Goal: Task Accomplishment & Management: Use online tool/utility

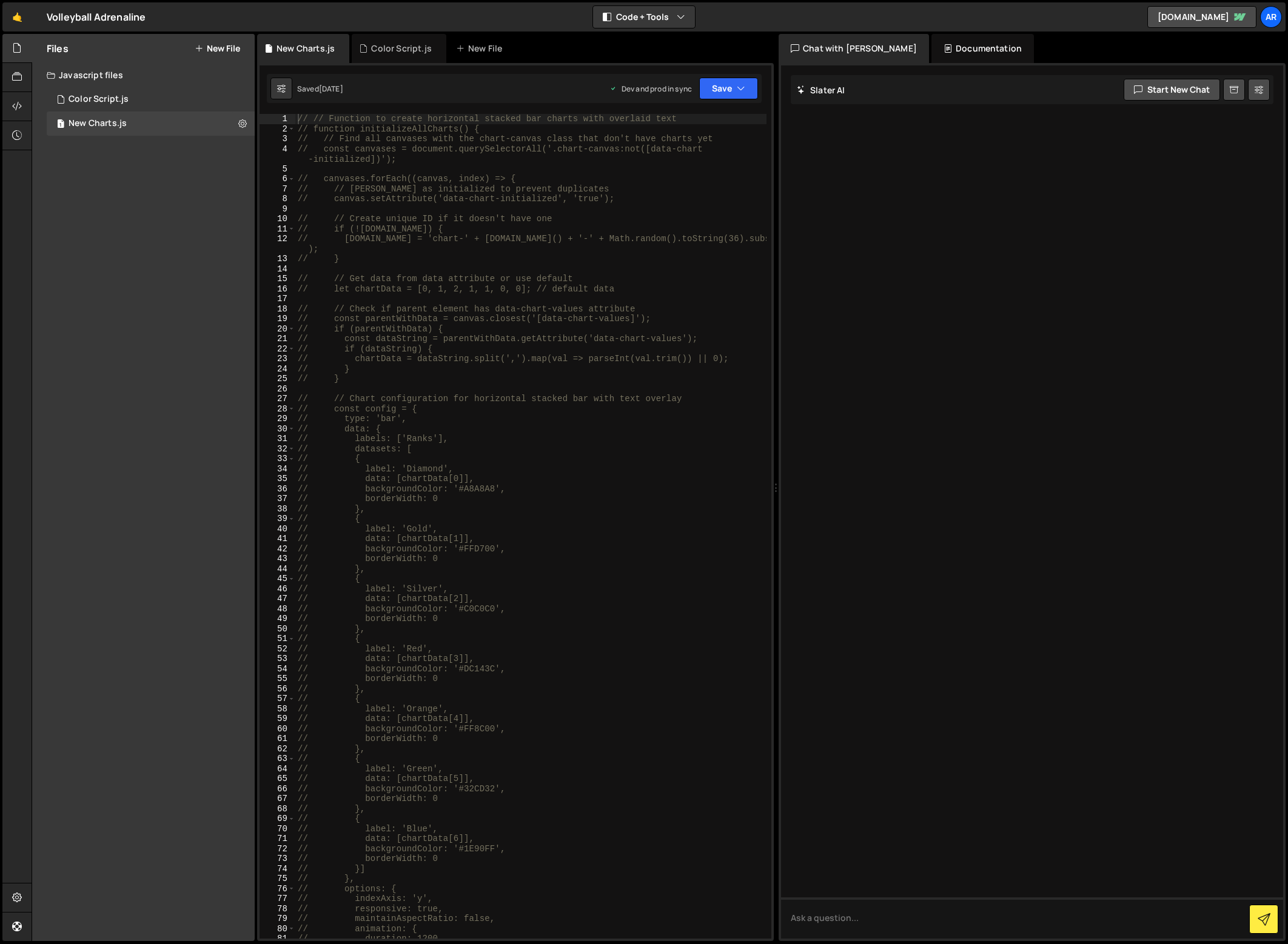
click at [132, 200] on div "Files New File Javascript files 1 Color Script.js 0 1 New Charts.js 0 CSS files…" at bounding box center [143, 487] width 222 height 907
click at [499, 289] on div "// // Function to create horizontal stacked bar charts with overlaid text // fu…" at bounding box center [531, 536] width 471 height 845
click at [97, 188] on div "Files New File Javascript files 1 Color Script.js 0 1 New Charts.js 0 CSS files…" at bounding box center [143, 487] width 222 height 907
click at [109, 98] on div "Color Script.js" at bounding box center [98, 99] width 60 height 11
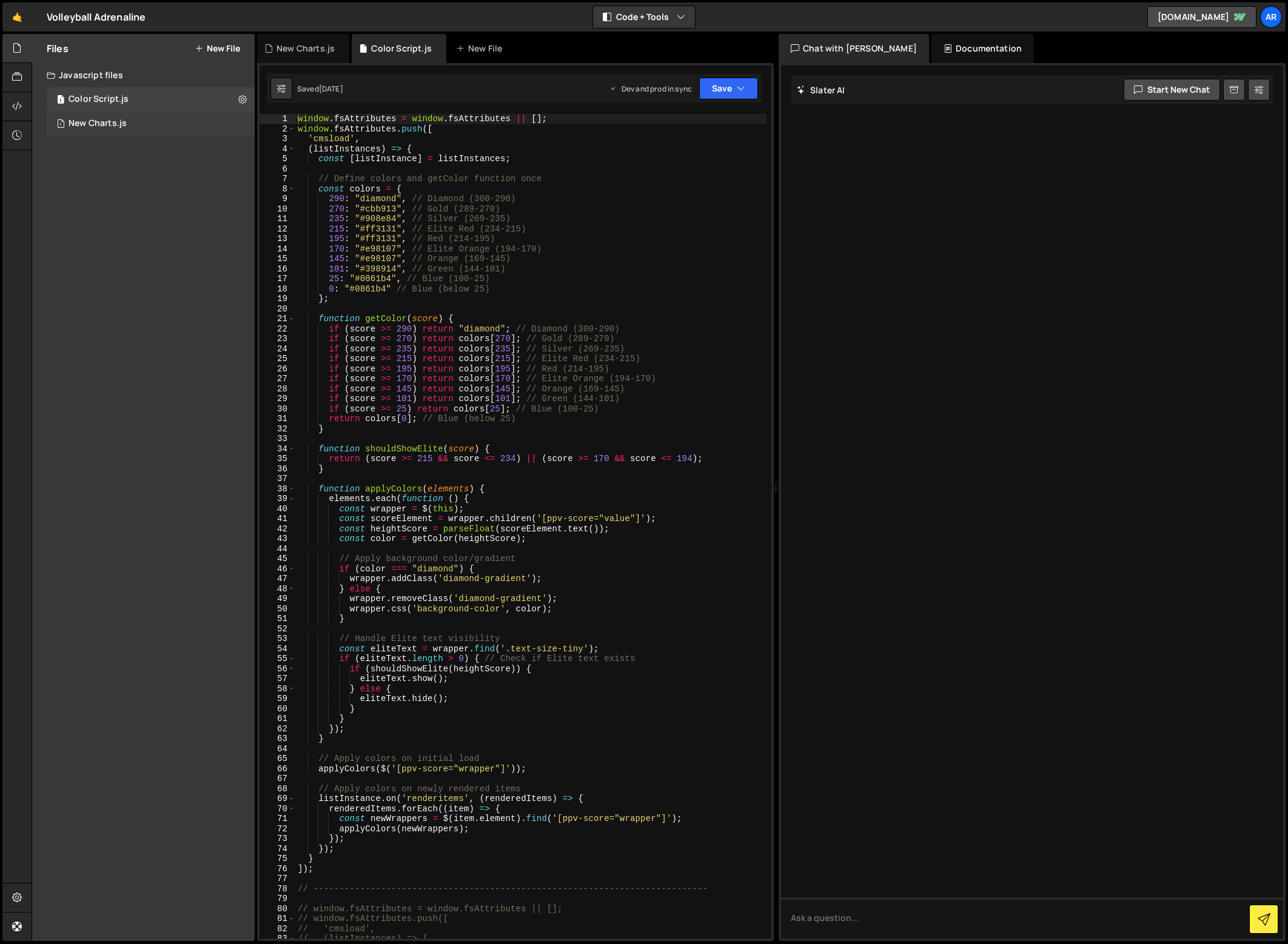
click at [107, 125] on div "New Charts.js" at bounding box center [97, 123] width 58 height 11
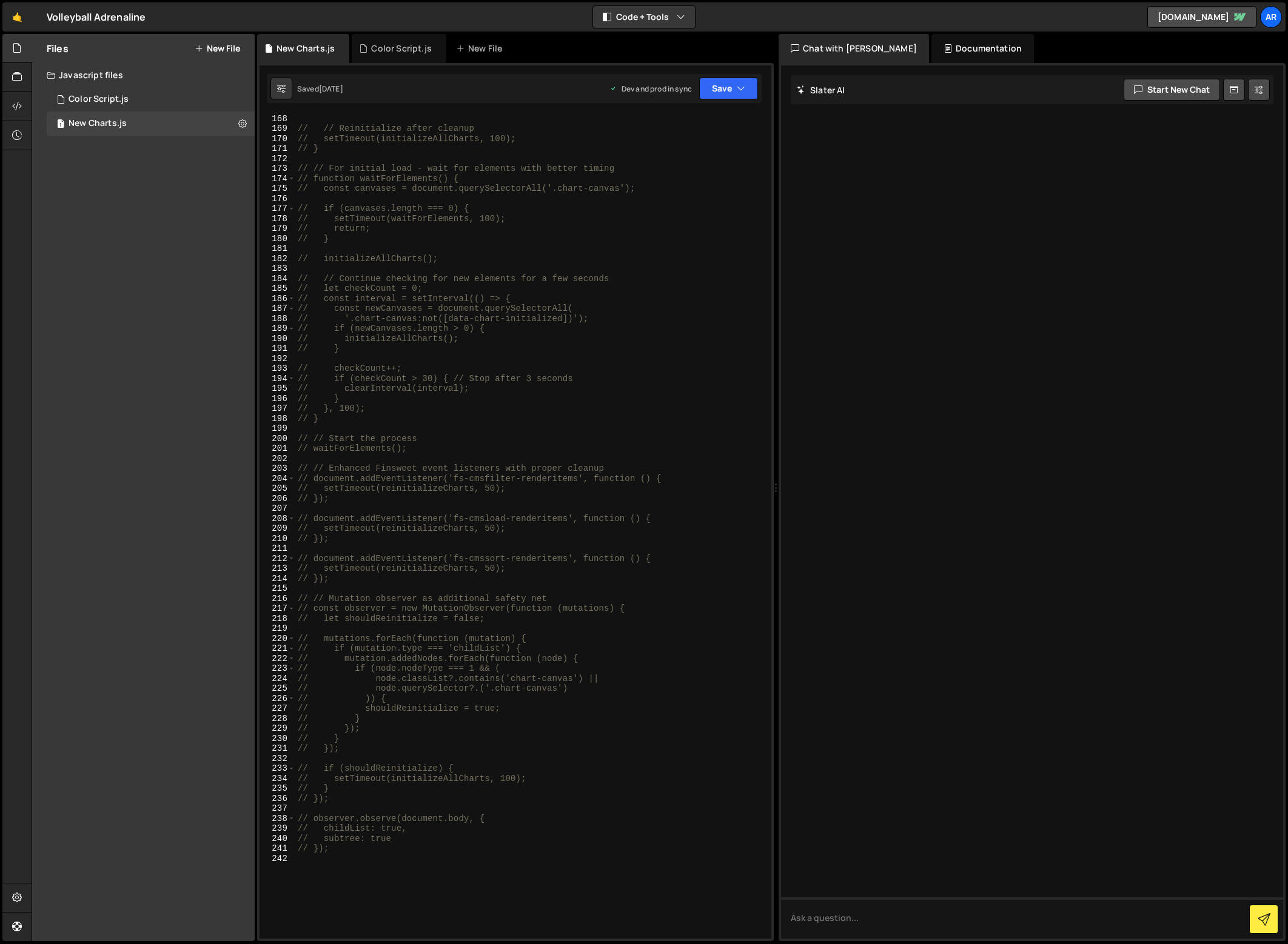
scroll to position [2023, 0]
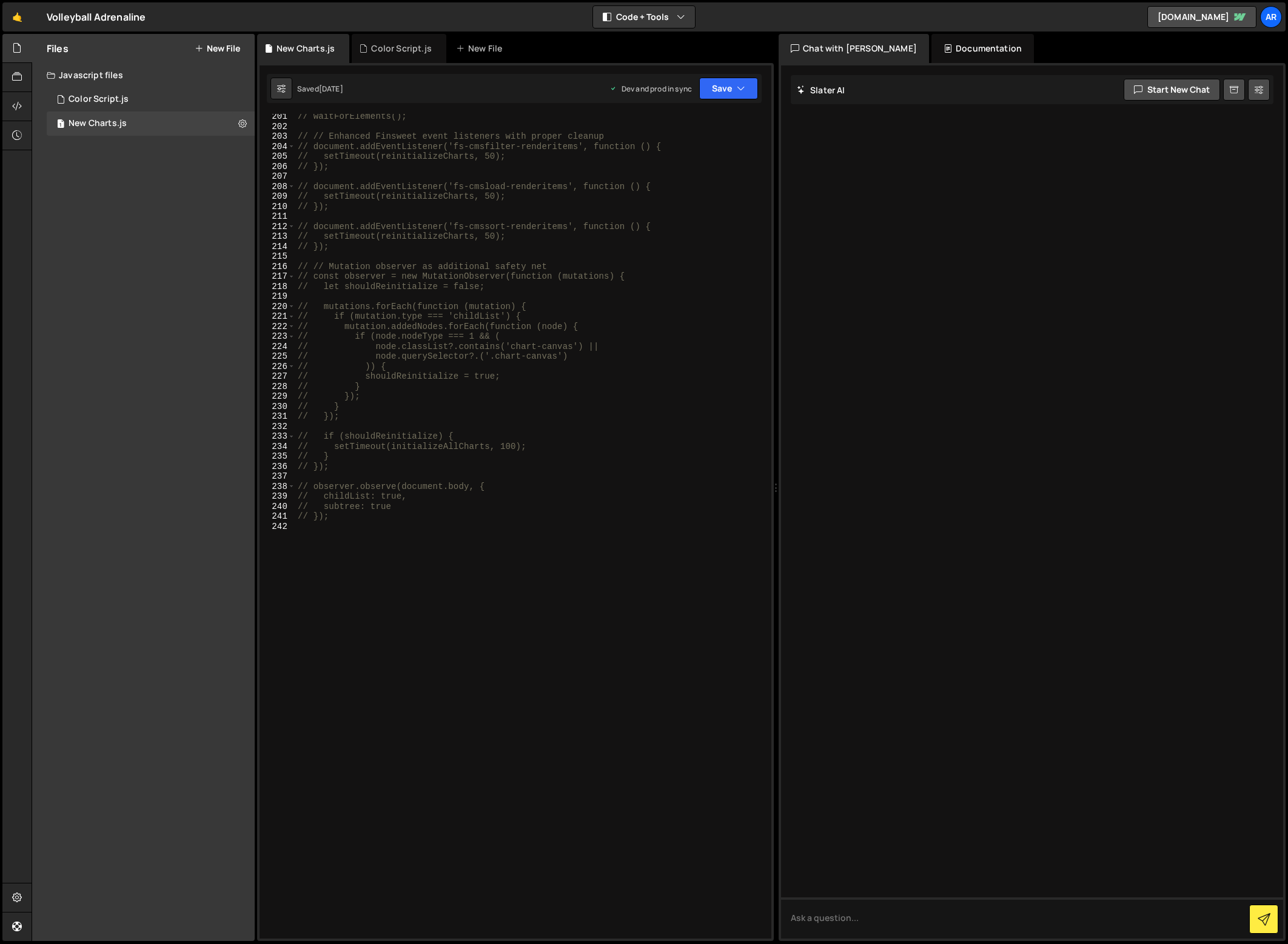
click at [481, 343] on div "// waitForElements(); // // Enhanced Finsweet event listeners with proper clean…" at bounding box center [531, 533] width 471 height 845
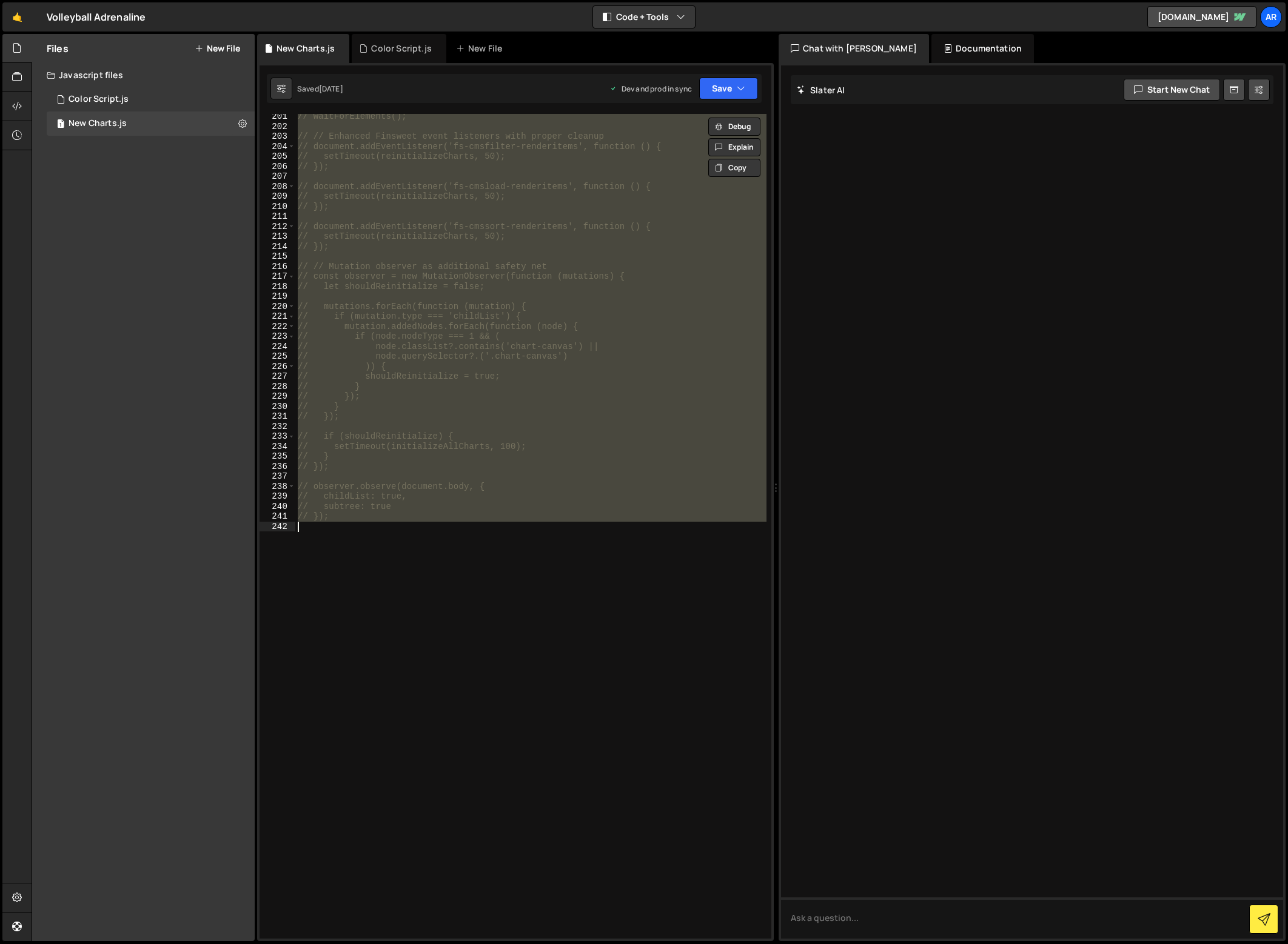
paste textarea "})();"
type textarea "})();"
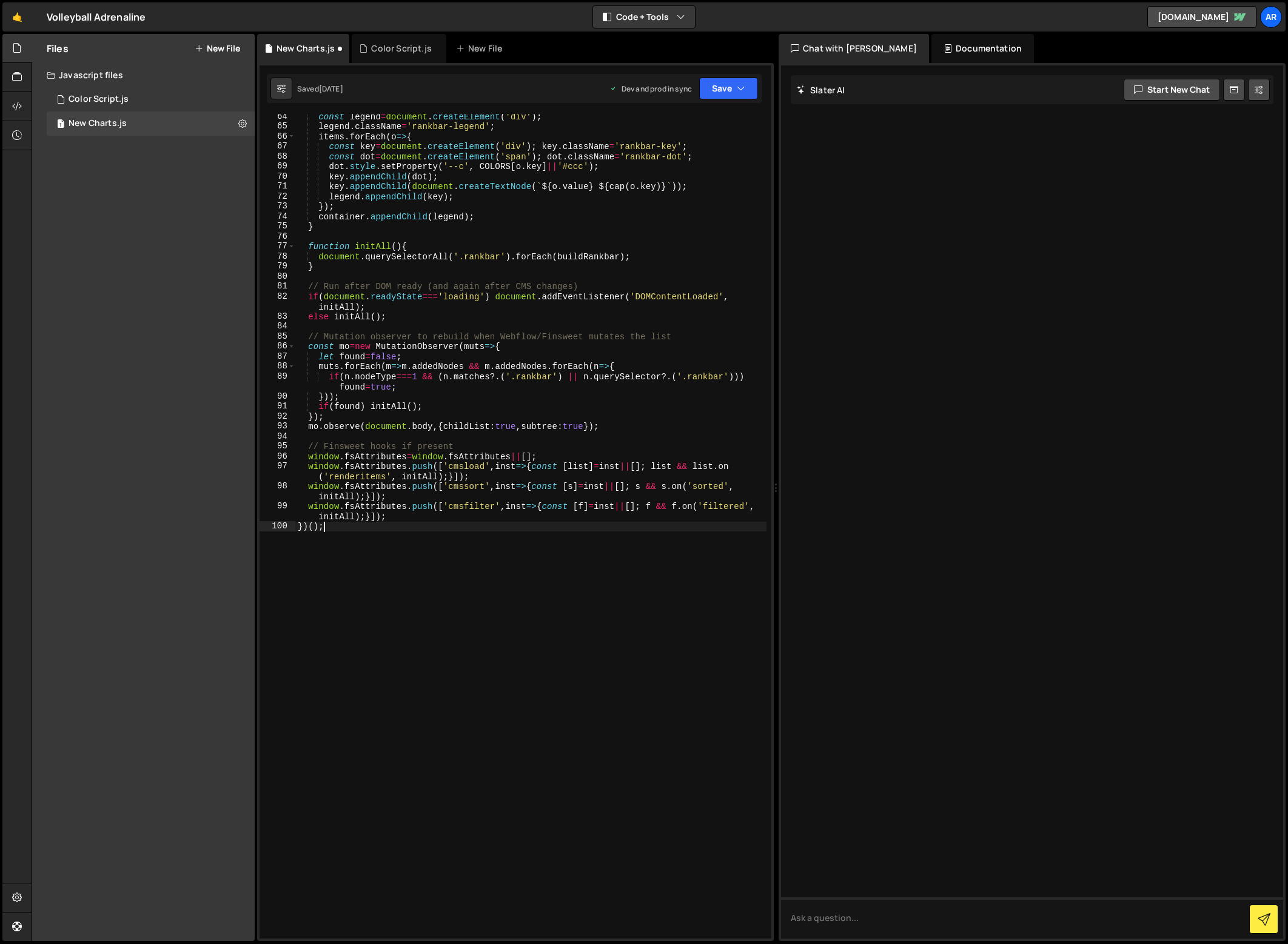
scroll to position [632, 0]
click at [739, 83] on icon "button" at bounding box center [740, 88] width 8 height 12
click at [708, 129] on div "Saved [DATE]" at bounding box center [687, 131] width 126 height 14
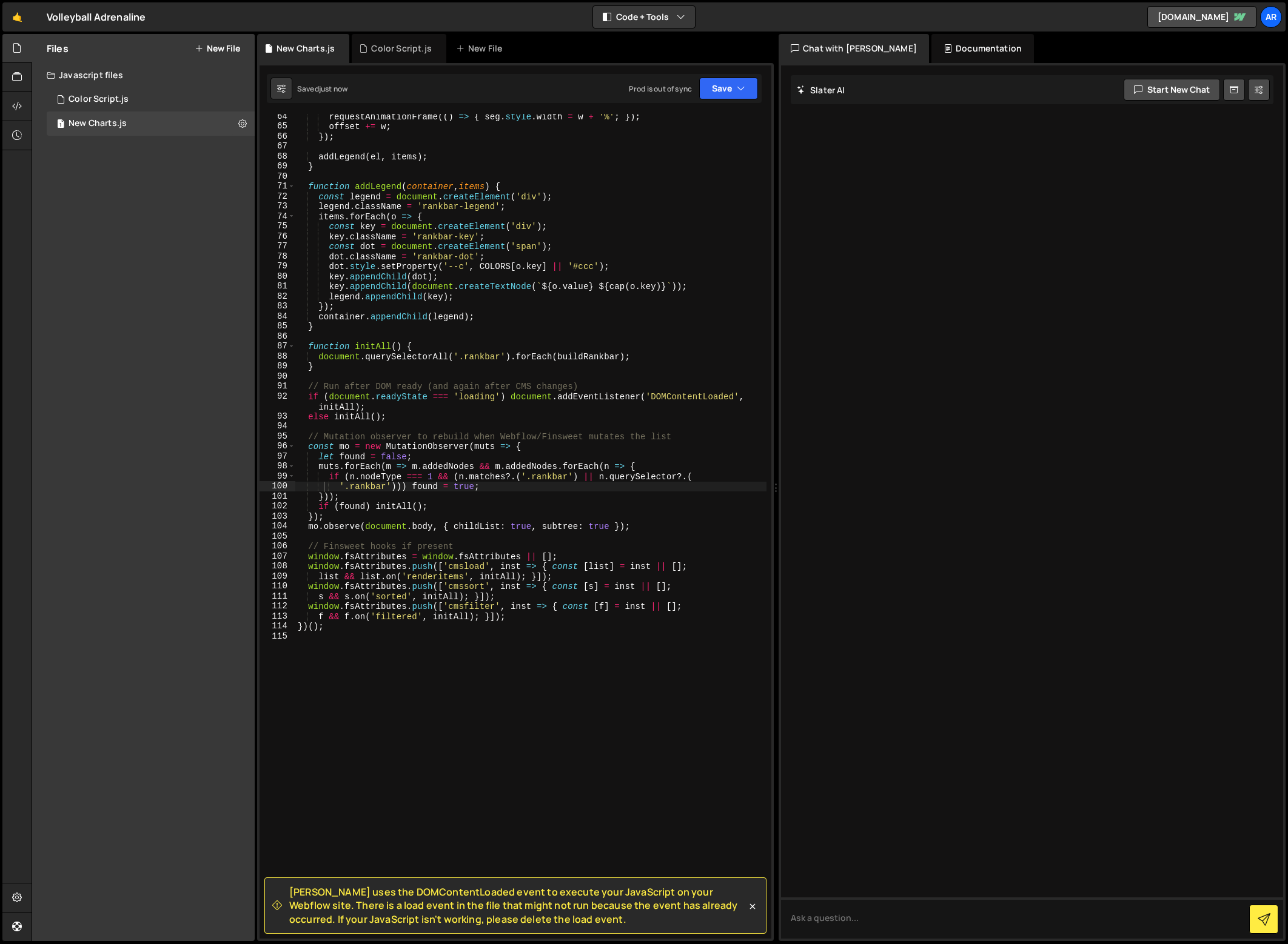
click at [441, 656] on div "requestAnimationFrame (( ) => { seg . style . width = w + '%' ; }) ; offset += …" at bounding box center [531, 533] width 471 height 845
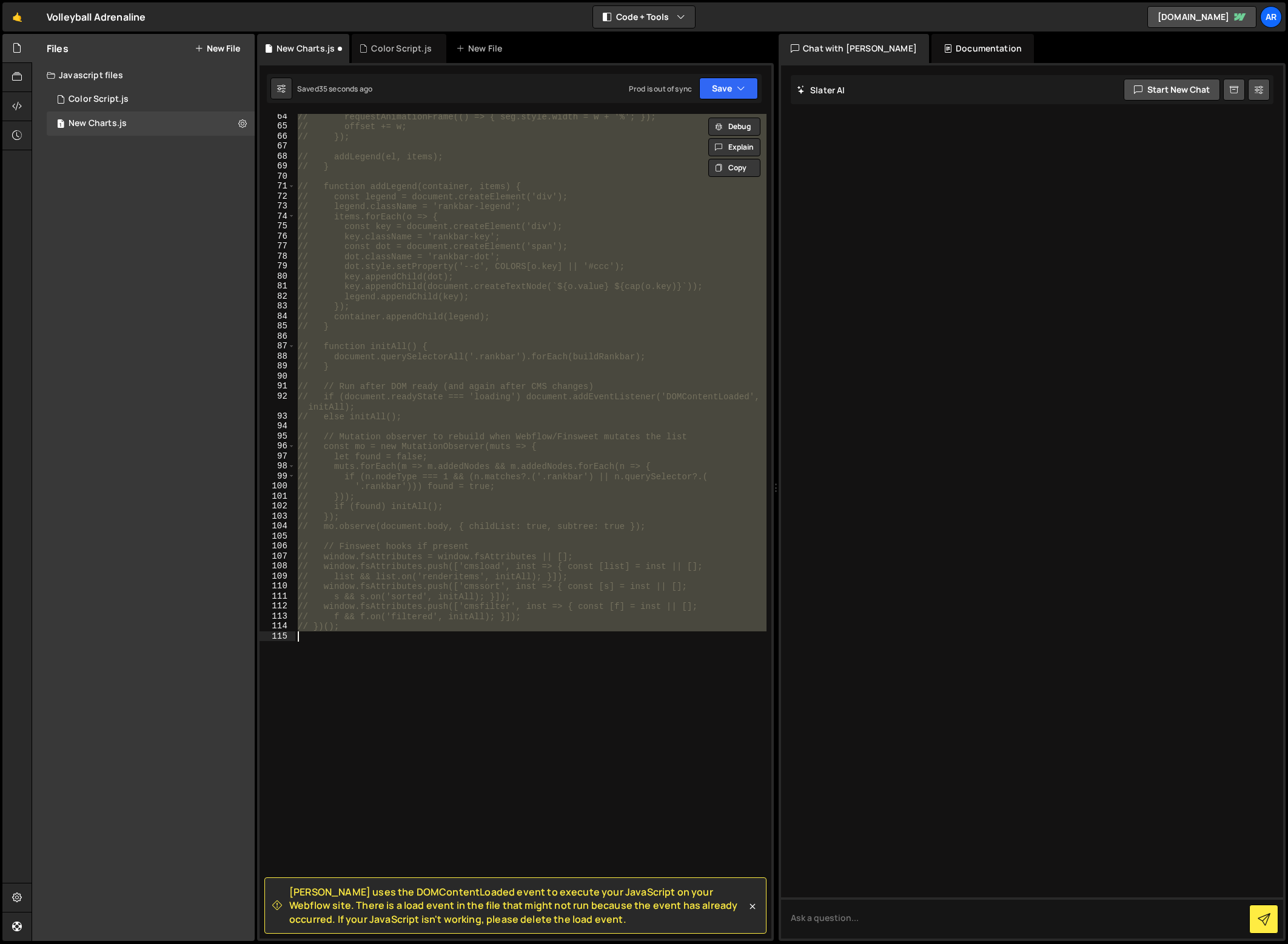
click at [526, 507] on div "// requestAnimationFrame(() => { seg.style.width = w + '%'; }); // offset += w;…" at bounding box center [531, 526] width 471 height 825
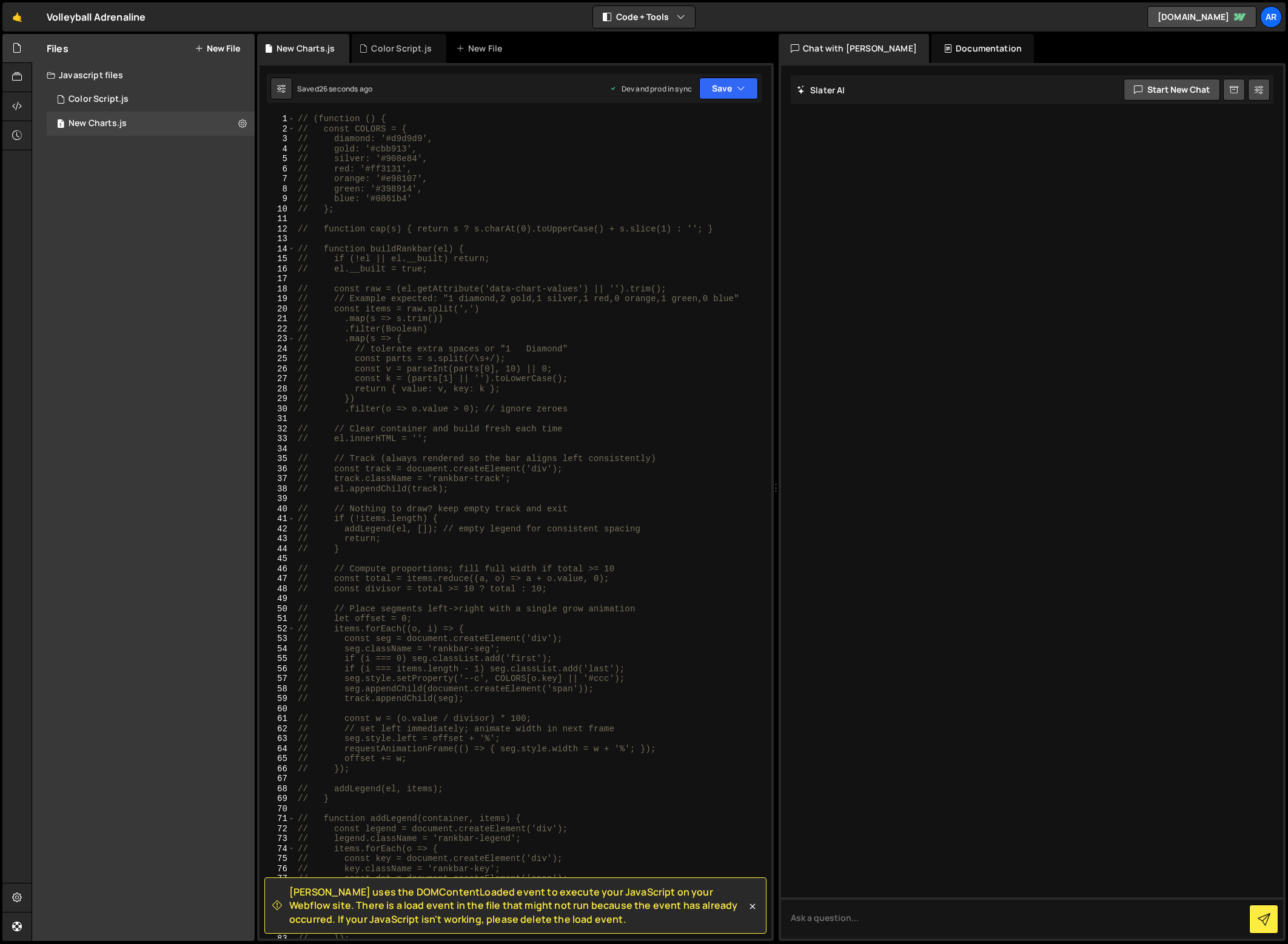
scroll to position [3, 0]
click at [539, 488] on div "// (function () { // const COLORS = { // diamond: '#d9d9d9', // gold: '#cbb913'…" at bounding box center [531, 533] width 471 height 845
click at [386, 300] on div "// (function () { // const COLORS = { // diamond: '#d9d9d9', // gold: '#cbb913'…" at bounding box center [531, 536] width 471 height 845
click at [316, 116] on div "// (function () { // const COLORS = { // diamond: '#d9d9d9', // gold: '#cbb913'…" at bounding box center [531, 536] width 471 height 845
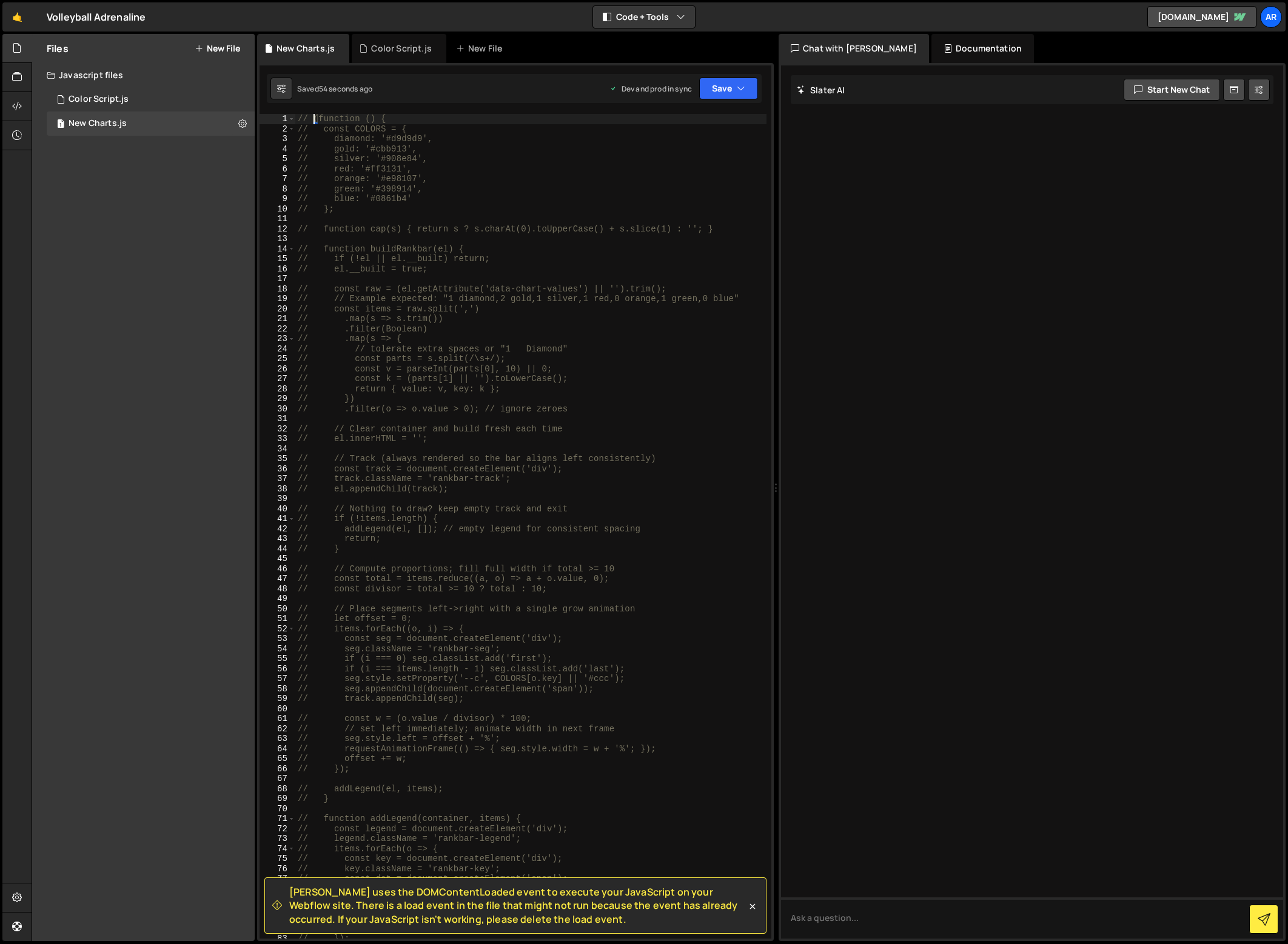
scroll to position [0, 0]
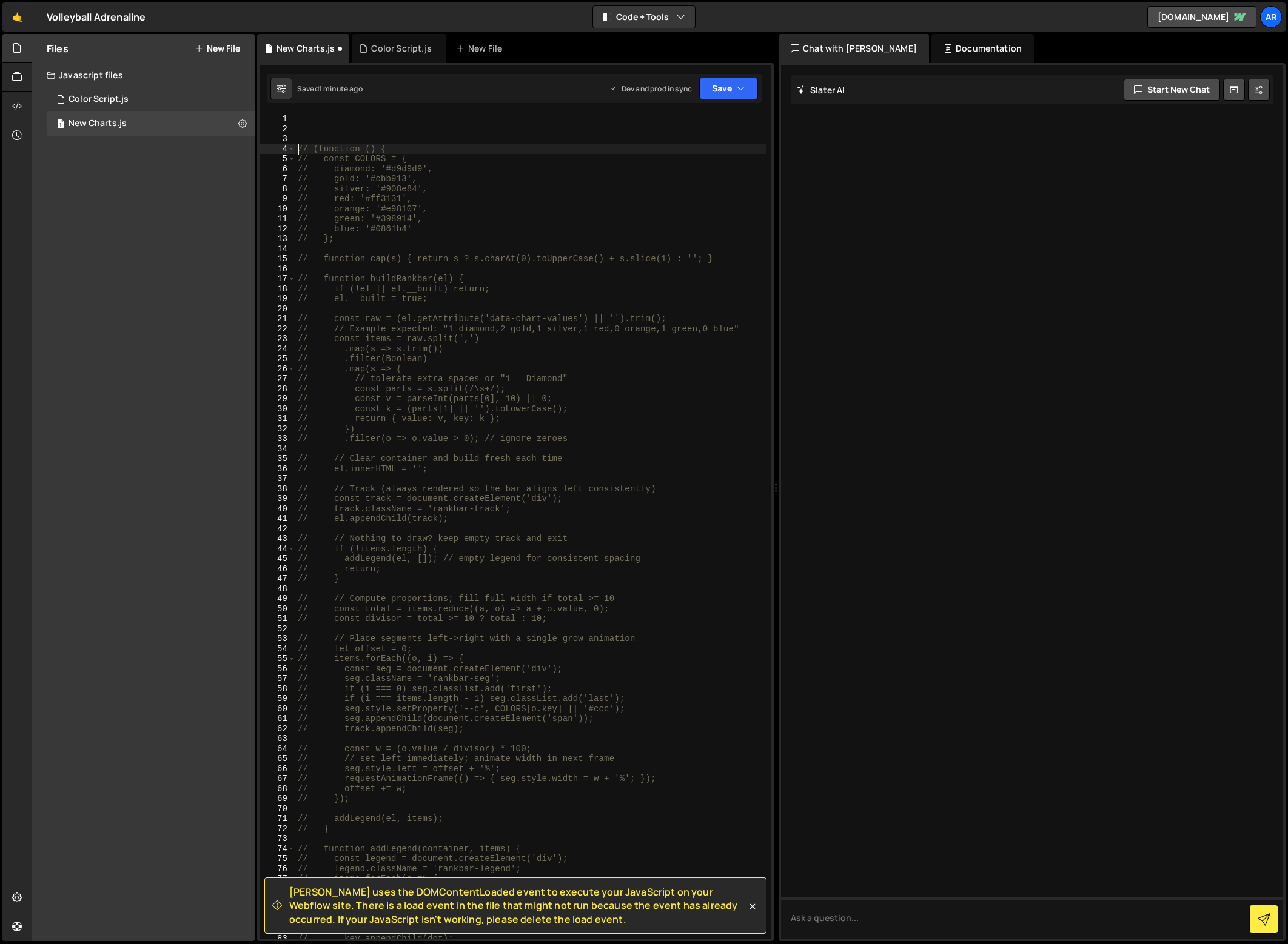
type textarea "// (function () {"
paste textarea "})();"
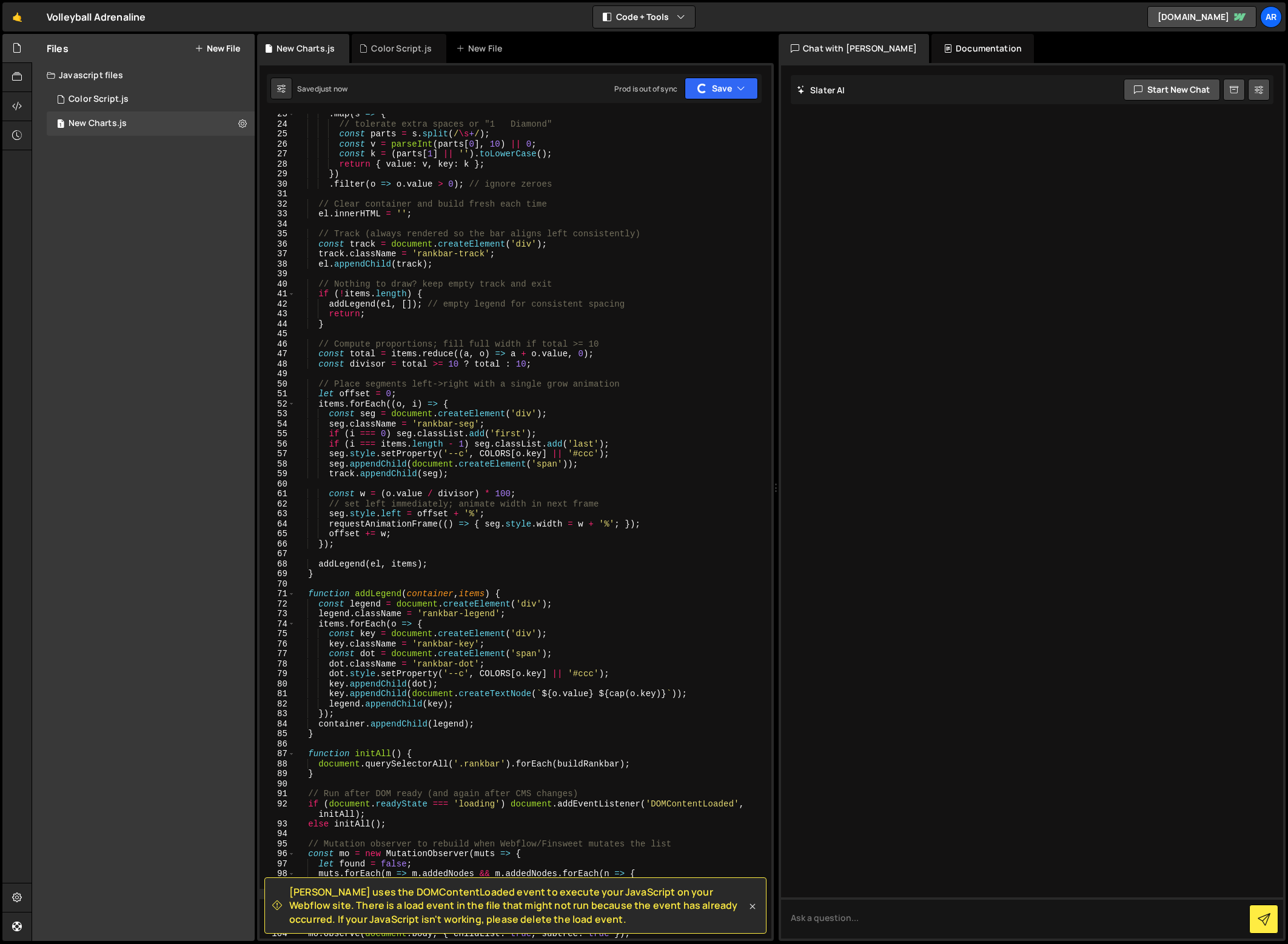
type textarea "'.rankbar'))) found = true;"
click at [751, 903] on icon at bounding box center [752, 907] width 12 height 12
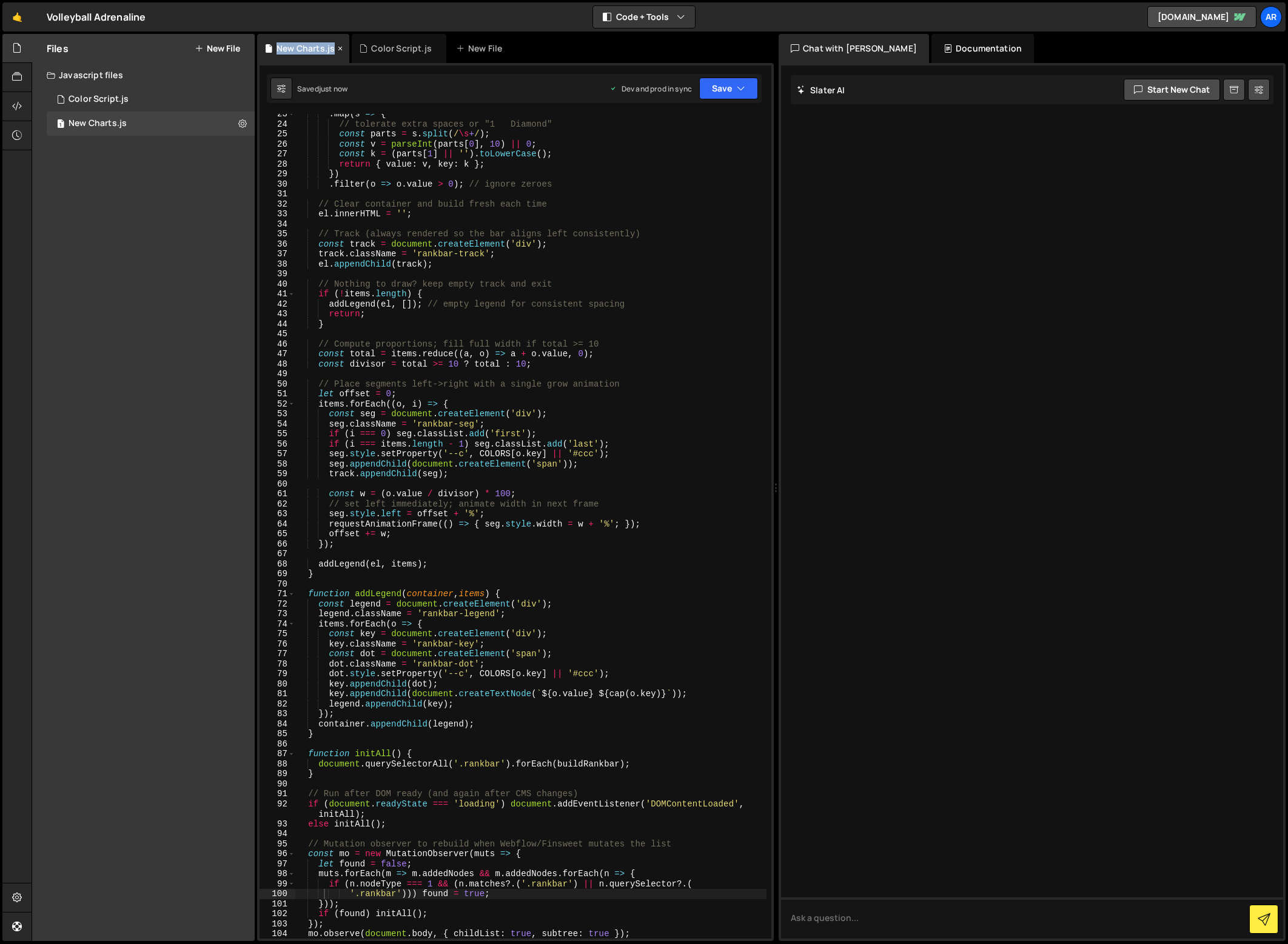
drag, startPoint x: 338, startPoint y: 47, endPoint x: 290, endPoint y: 41, distance: 48.4
click at [290, 41] on div "New Charts.js" at bounding box center [302, 48] width 92 height 29
click at [281, 88] on icon at bounding box center [281, 88] width 8 height 12
select select "editor"
select select "ace/theme/monokai"
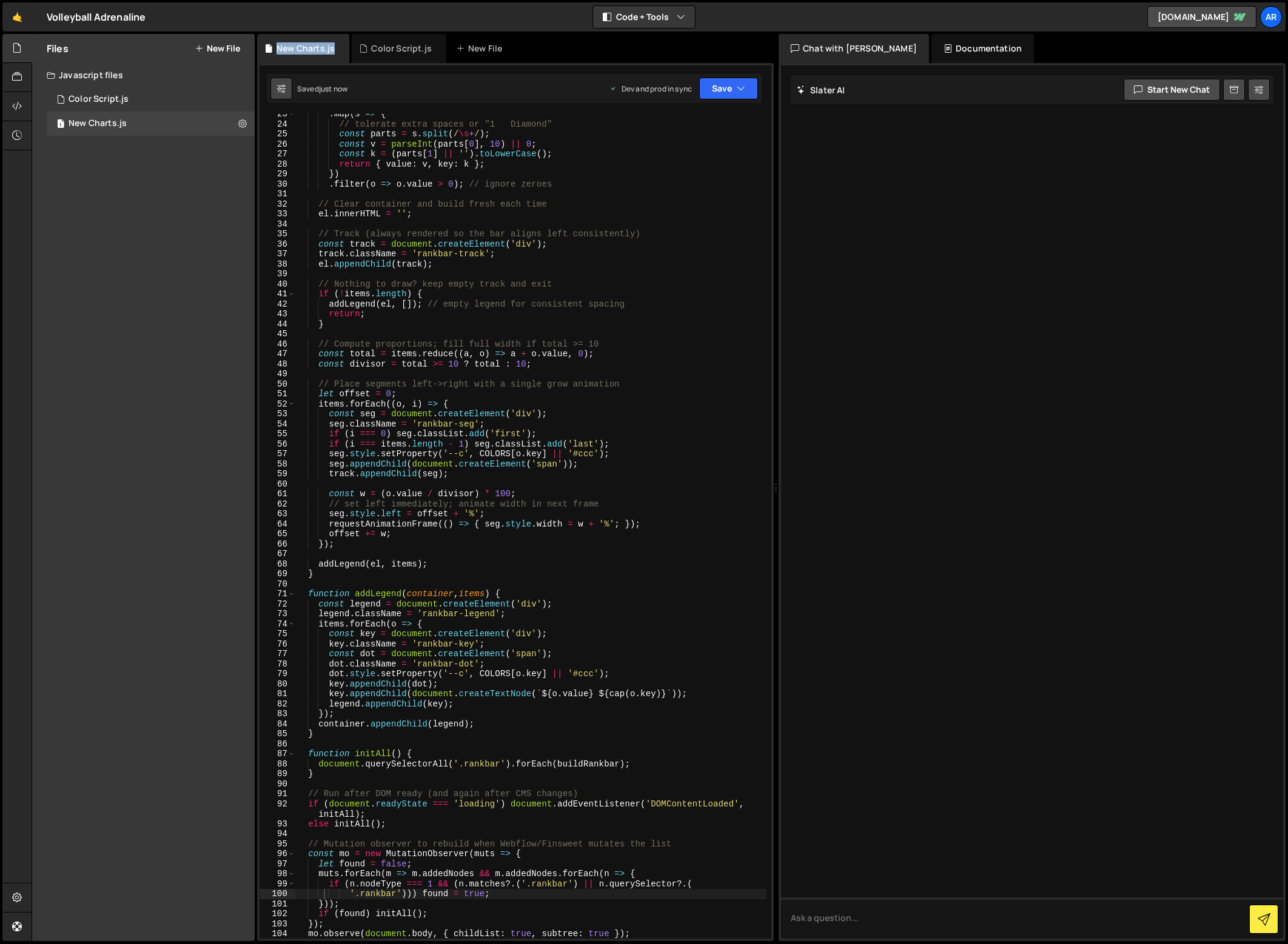
type input "14"
checkbox input "true"
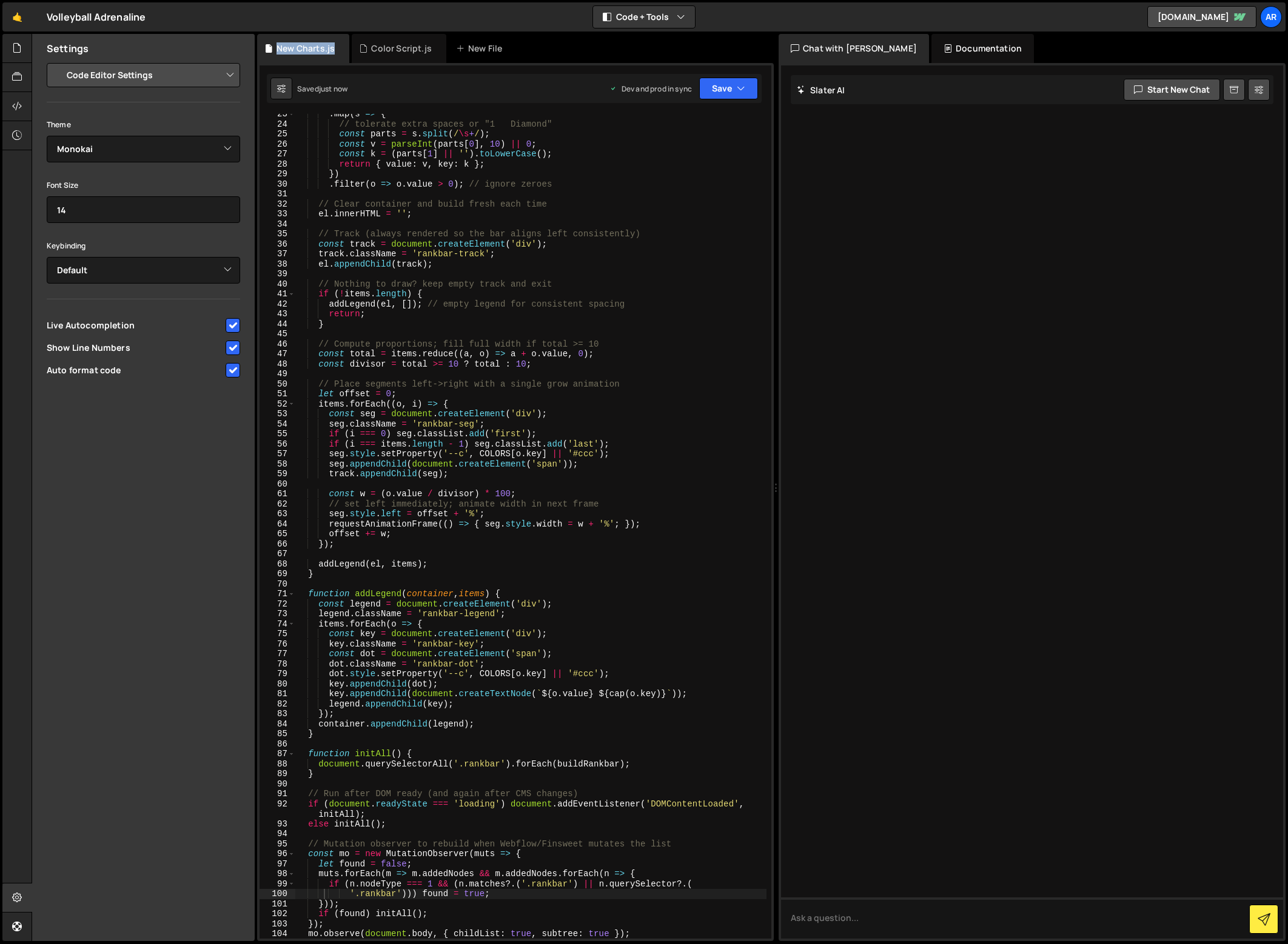
type textarea "// Track (always rendered so the bar aligns left consistently)"
click at [503, 232] on div ". map ( s => { // tolerate extra spaces or "1 Diamond" const parts = s . split …" at bounding box center [531, 531] width 471 height 845
click at [608, 198] on div ". map ( s => { // tolerate extra spaces or "1 Diamond" const parts = s . split …" at bounding box center [531, 531] width 471 height 845
